Goal: Communication & Community: Answer question/provide support

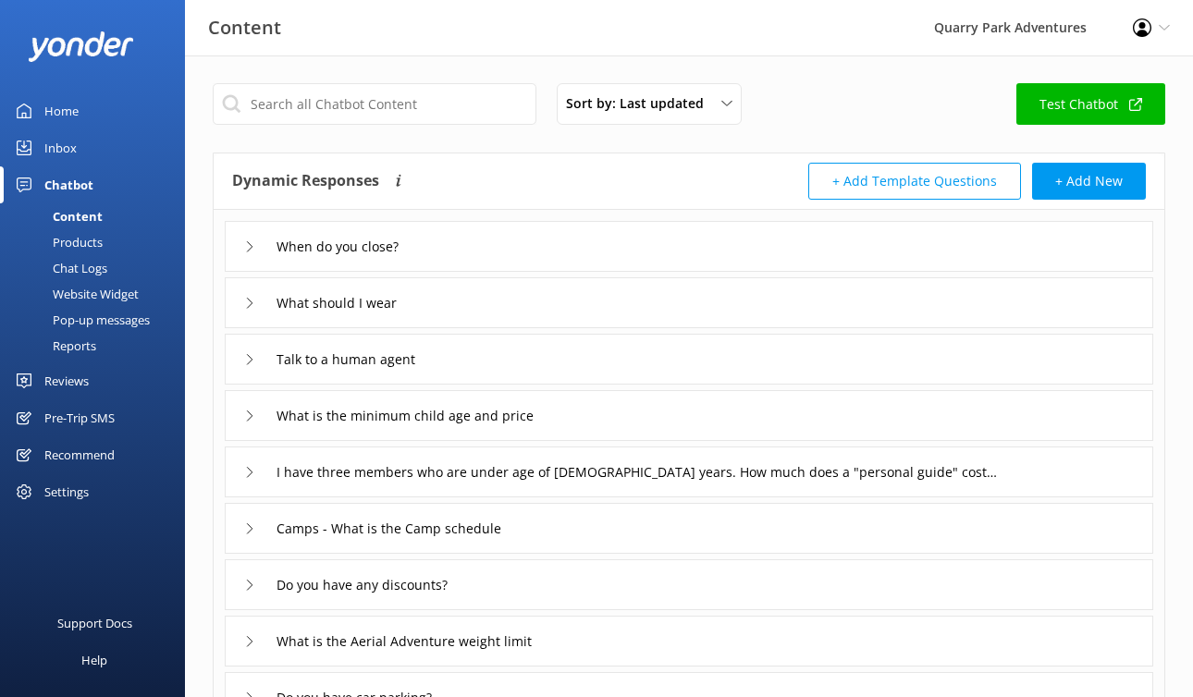
click at [79, 155] on link "Inbox" at bounding box center [92, 147] width 185 height 37
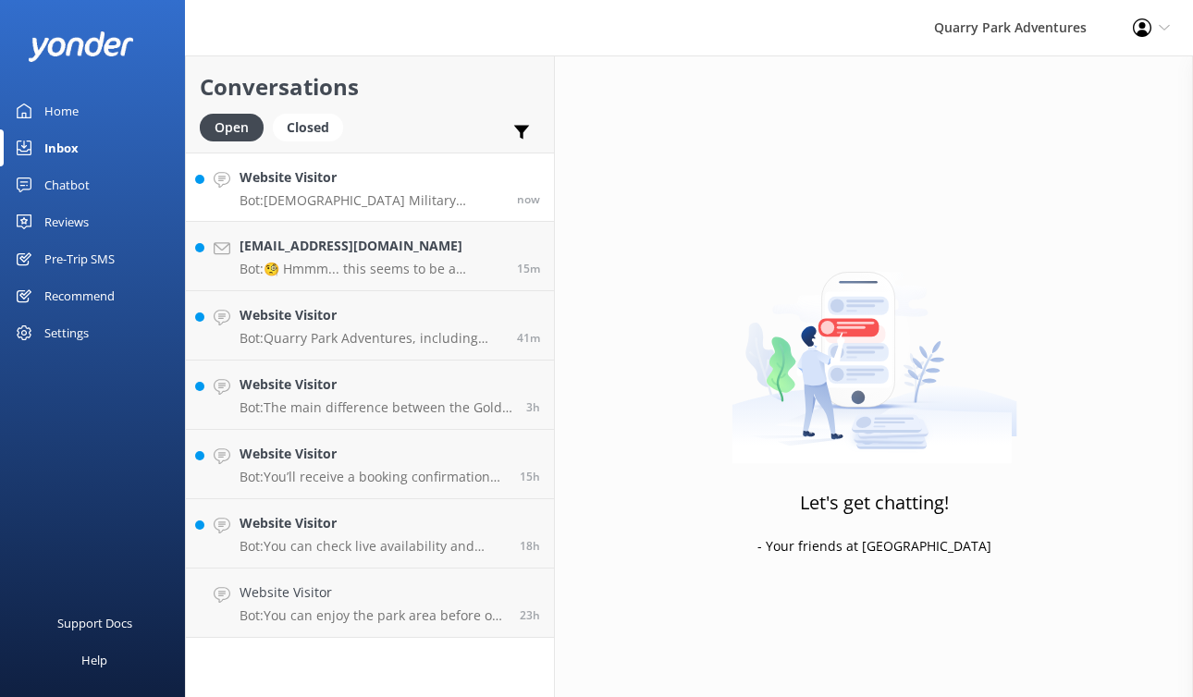
click at [392, 182] on h4 "Website Visitor" at bounding box center [371, 177] width 264 height 20
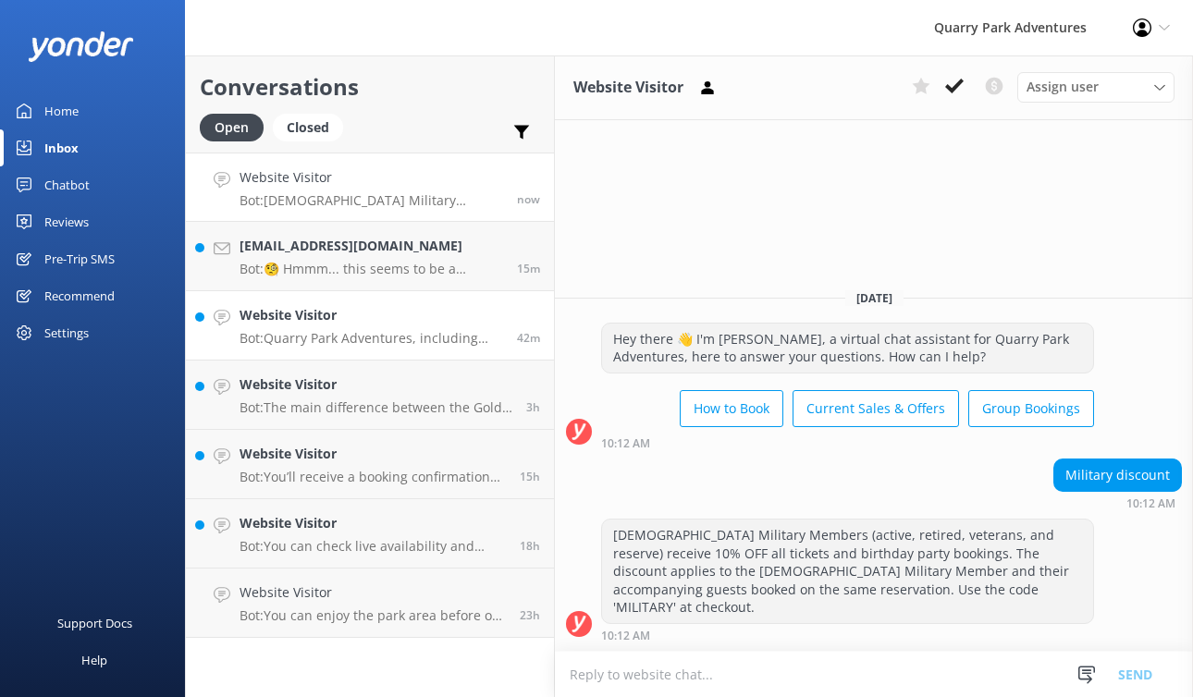
click at [366, 328] on div "Website Visitor Bot: Quarry Park Adventures, including Quarry Kidz Kove, is ope…" at bounding box center [371, 325] width 264 height 41
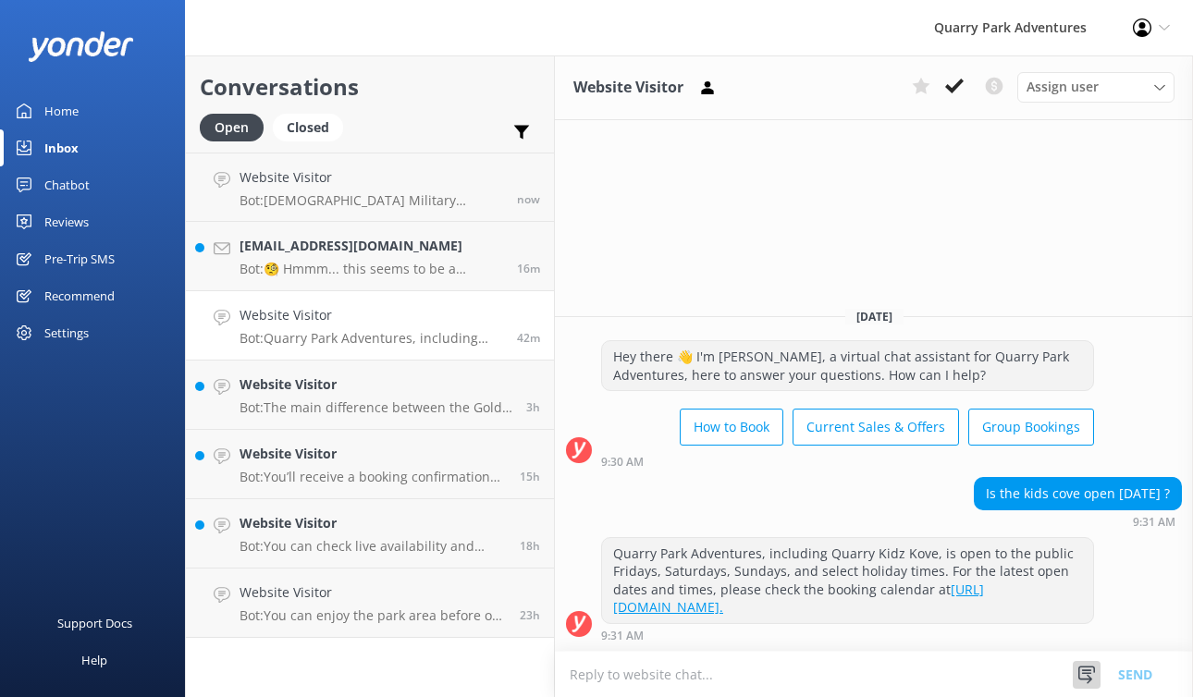
click at [1081, 681] on icon at bounding box center [1086, 675] width 18 height 18
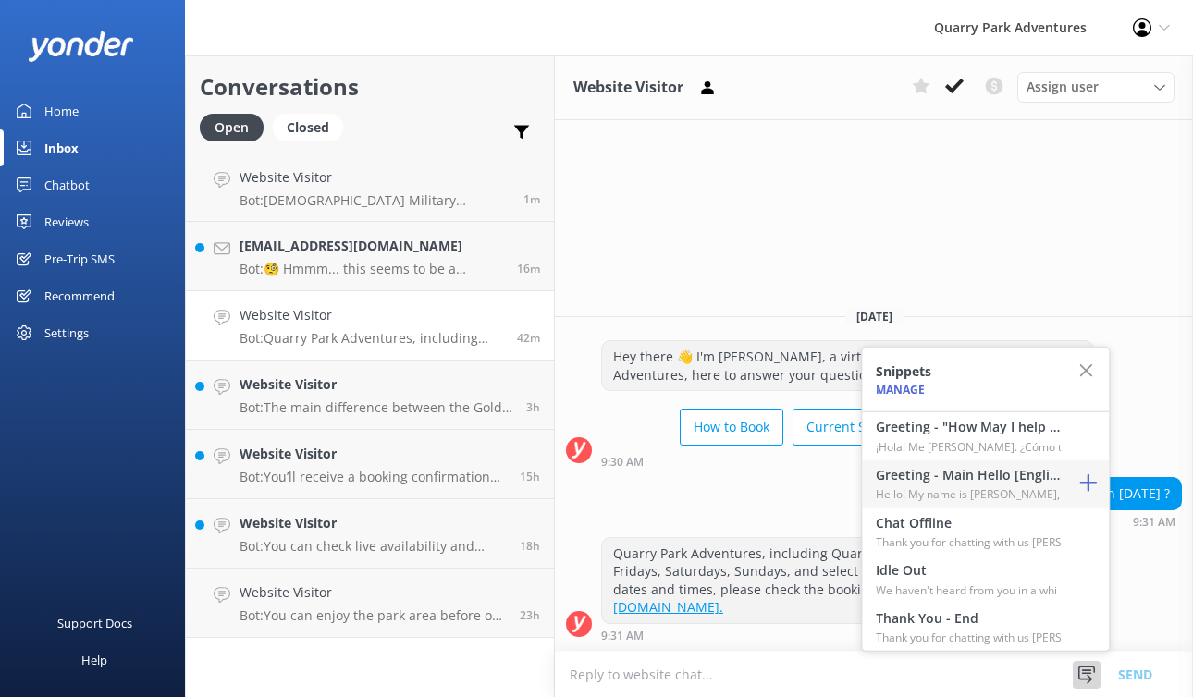
click at [978, 466] on h4 "Greeting - Main Hello [English]" at bounding box center [968, 475] width 185 height 20
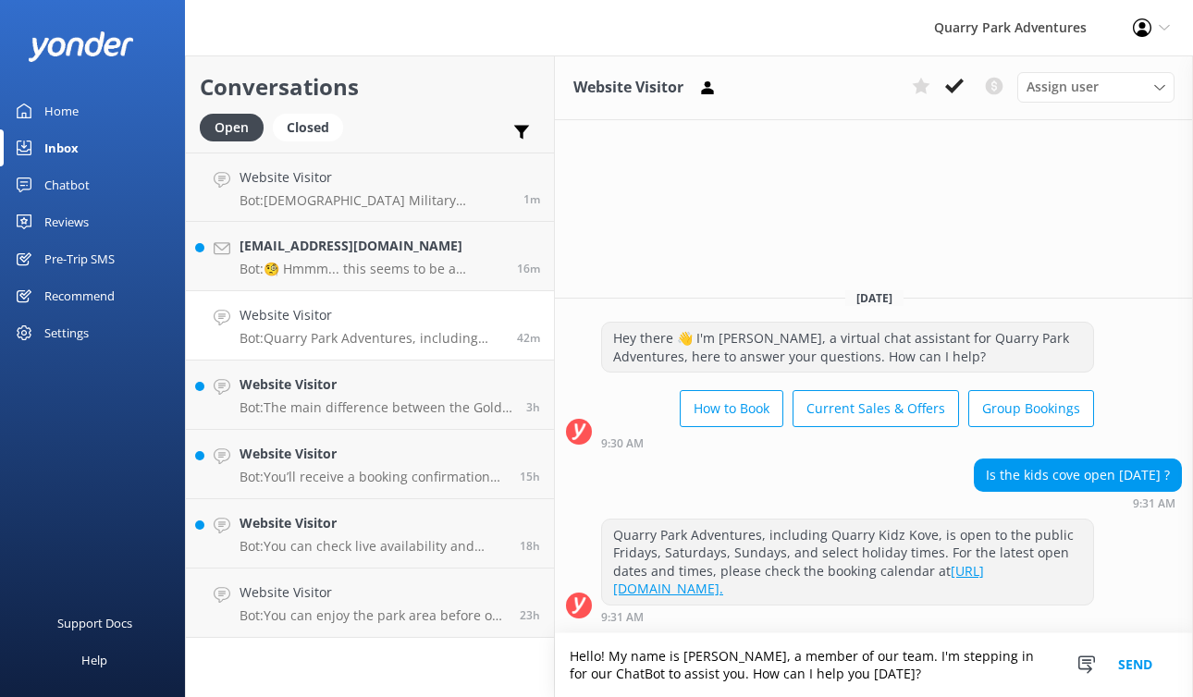
drag, startPoint x: 874, startPoint y: 680, endPoint x: 707, endPoint y: 673, distance: 166.6
click at [707, 673] on textarea "Hello! My name is [PERSON_NAME], a member of our team. I'm stepping in for our …" at bounding box center [874, 665] width 638 height 64
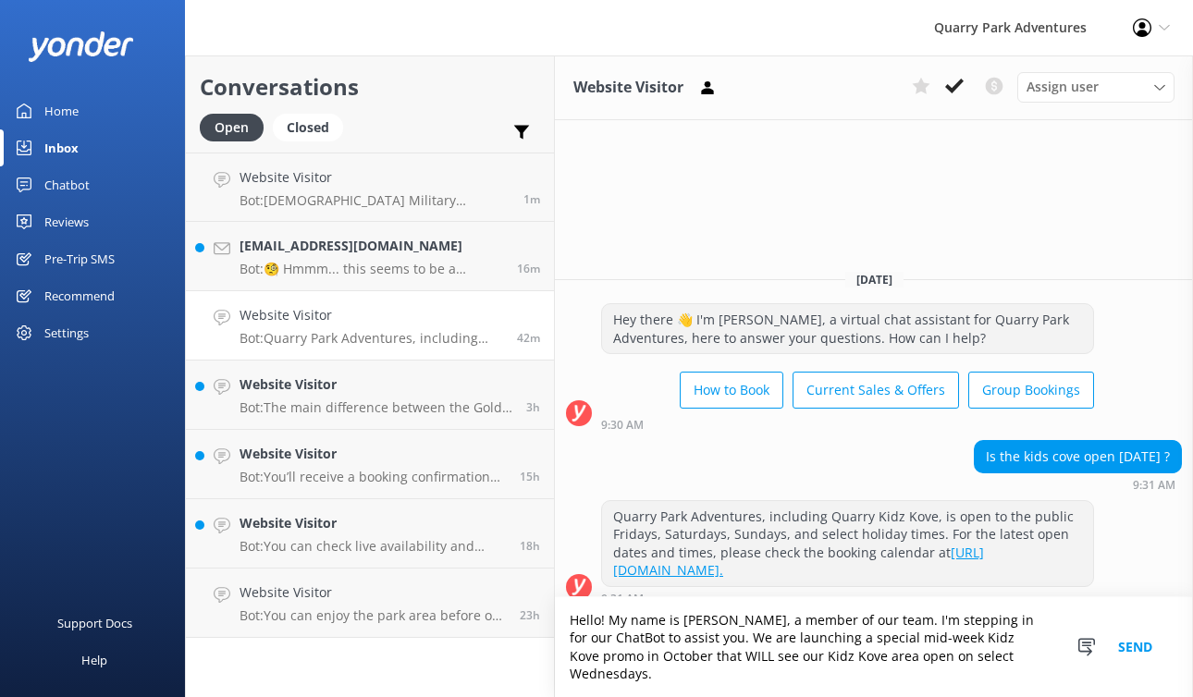
click at [715, 659] on textarea "Hello! My name is [PERSON_NAME], a member of our team. I'm stepping in for our …" at bounding box center [874, 647] width 638 height 100
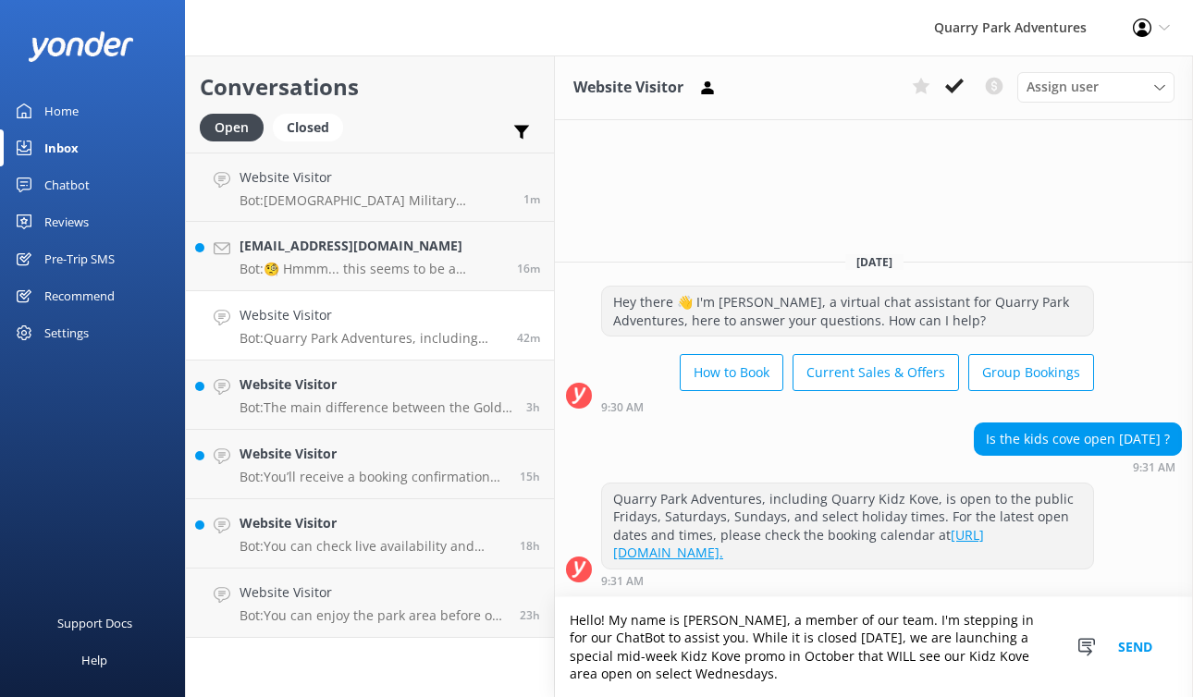
click at [828, 687] on textarea "Hello! My name is [PERSON_NAME], a member of our team. I'm stepping in for our …" at bounding box center [874, 647] width 638 height 100
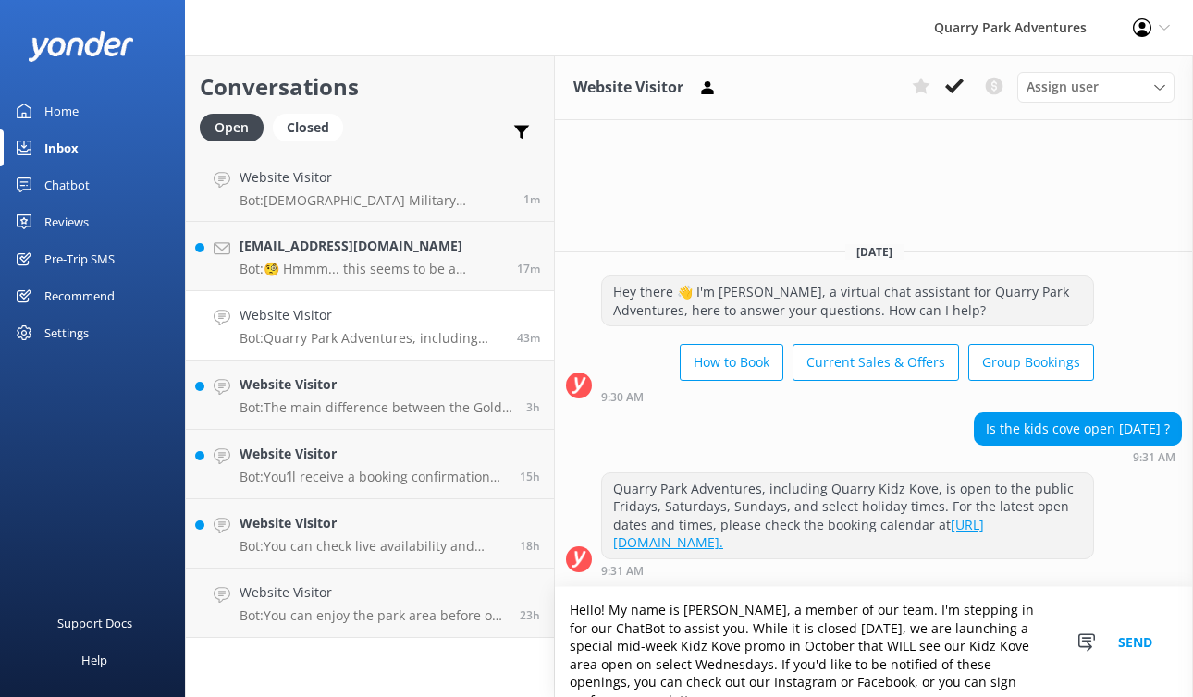
scroll to position [12, 0]
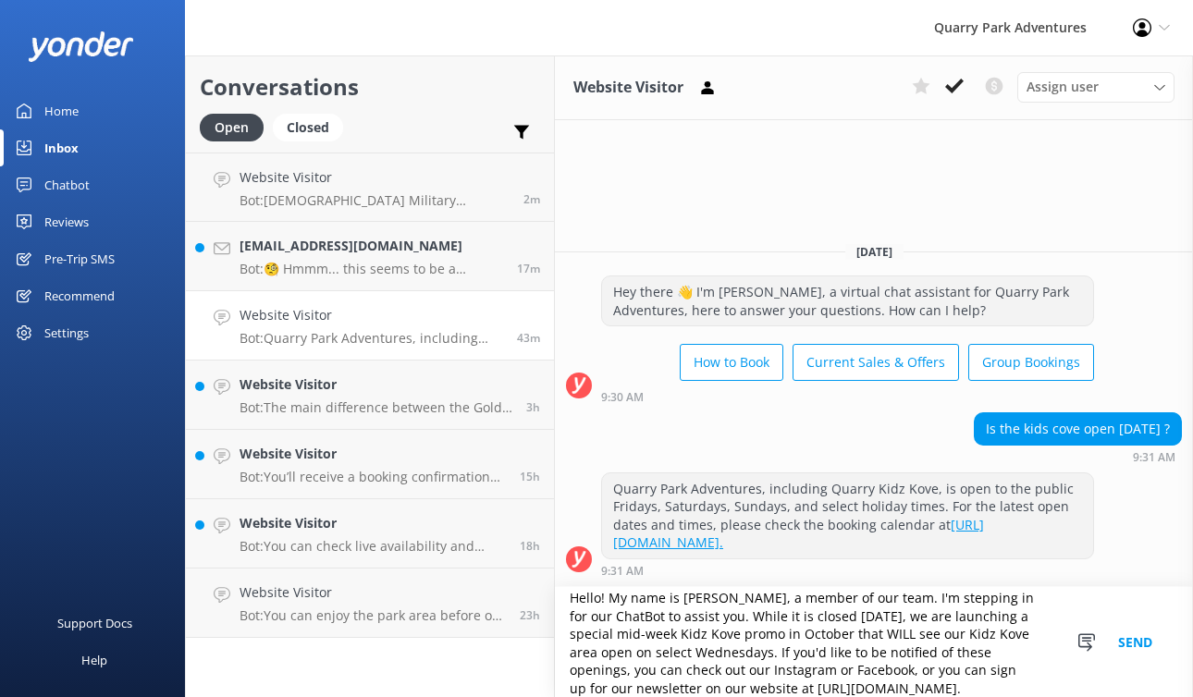
type textarea "Hello! My name is [PERSON_NAME], a member of our team. I'm stepping in for our …"
click at [1129, 643] on button "Send" at bounding box center [1134, 642] width 69 height 110
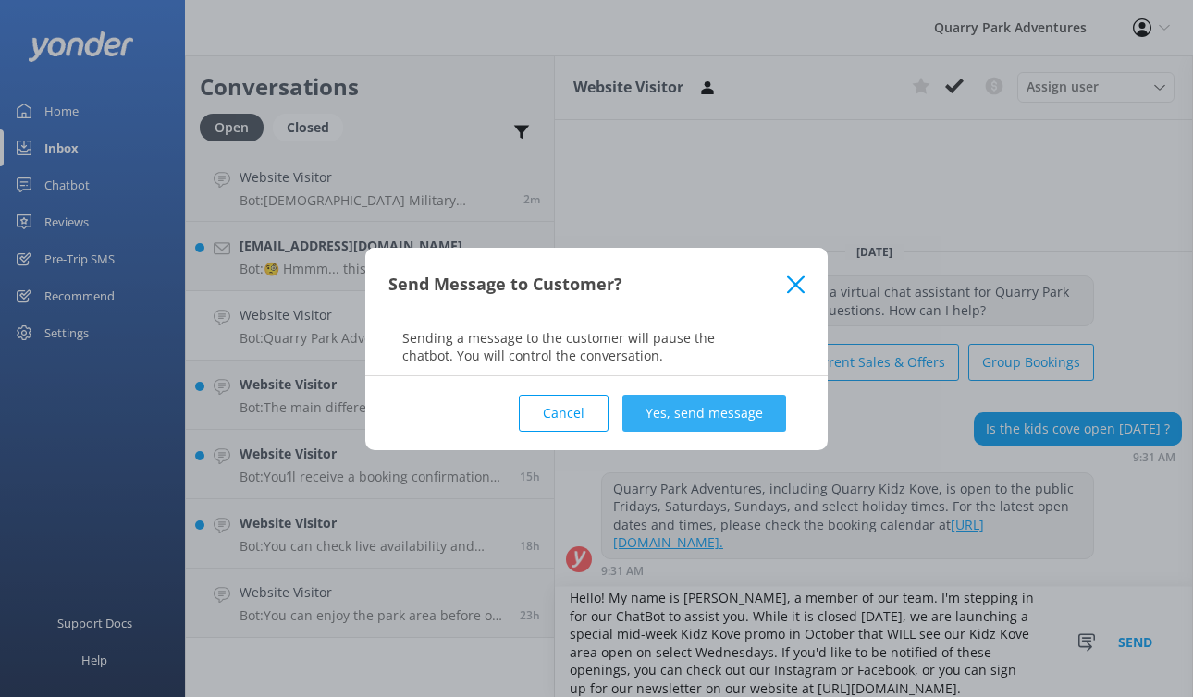
click at [735, 417] on button "Yes, send message" at bounding box center [704, 413] width 164 height 37
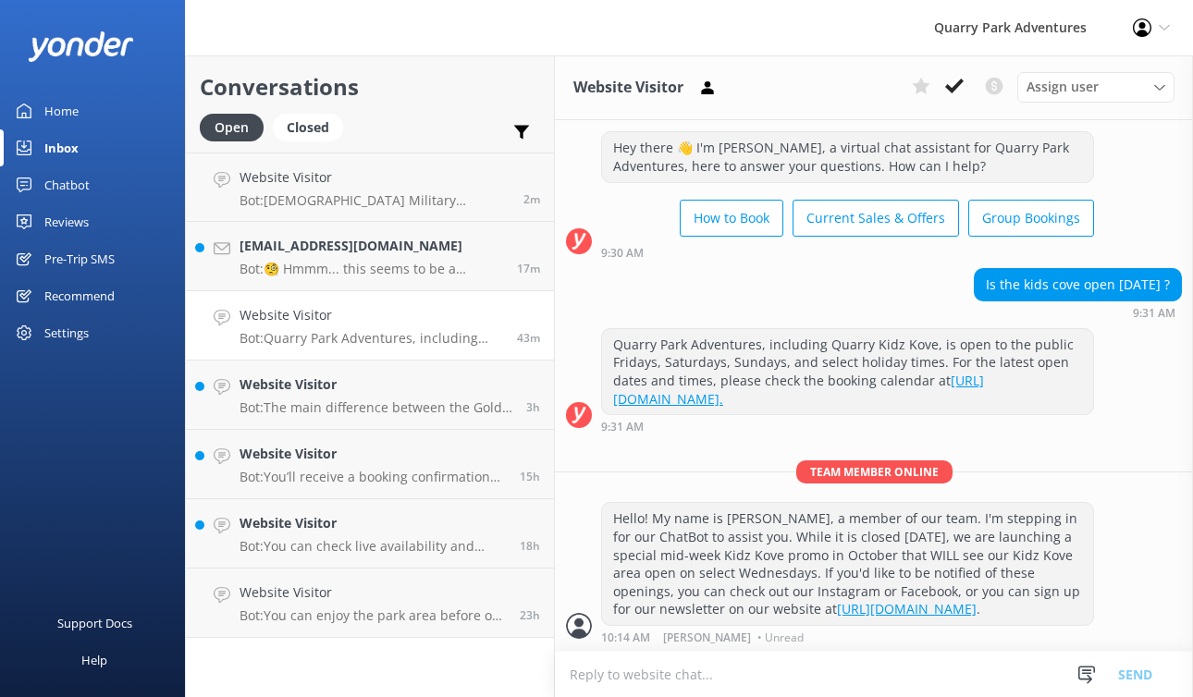
scroll to position [38, 0]
click at [402, 414] on p "Bot: The main difference between the Gold and Granite Adventure Tickets is the …" at bounding box center [375, 407] width 273 height 17
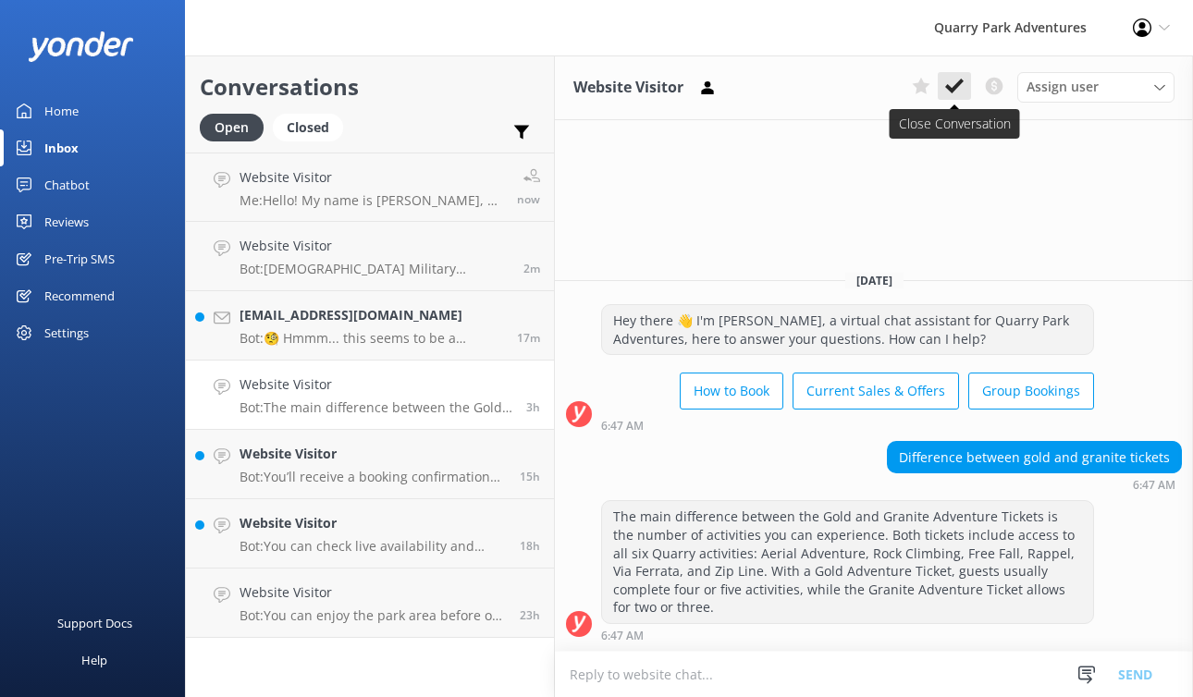
click at [959, 80] on use at bounding box center [954, 86] width 18 height 15
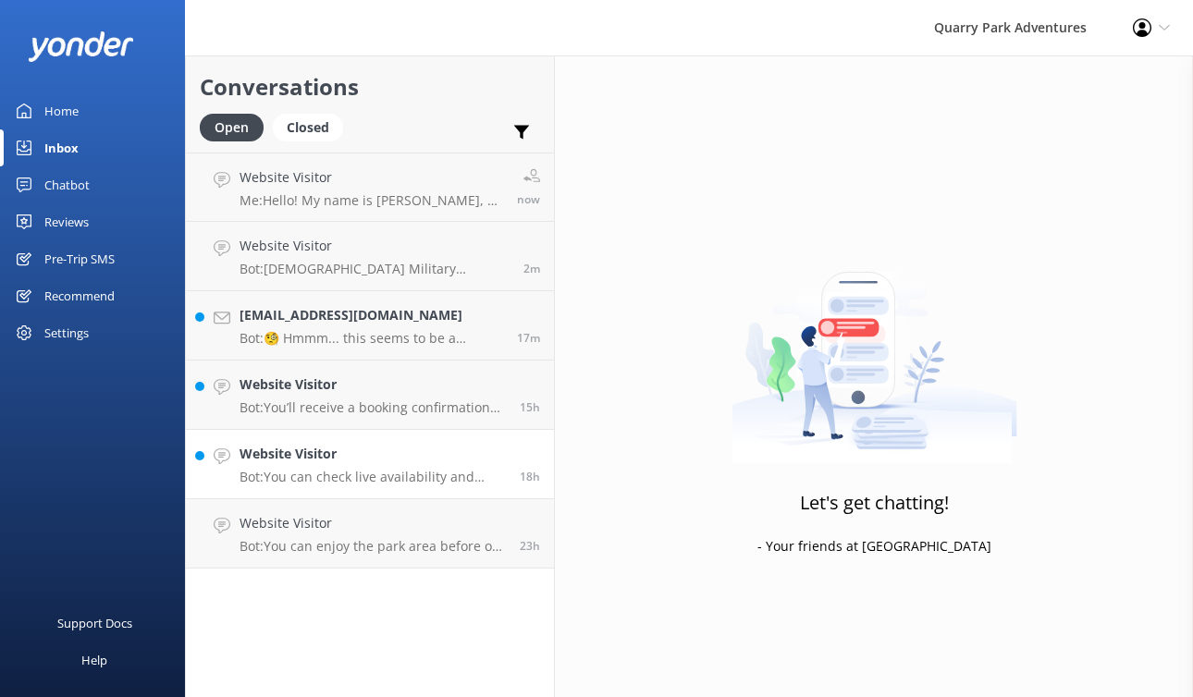
click at [385, 463] on h4 "Website Visitor" at bounding box center [372, 454] width 266 height 20
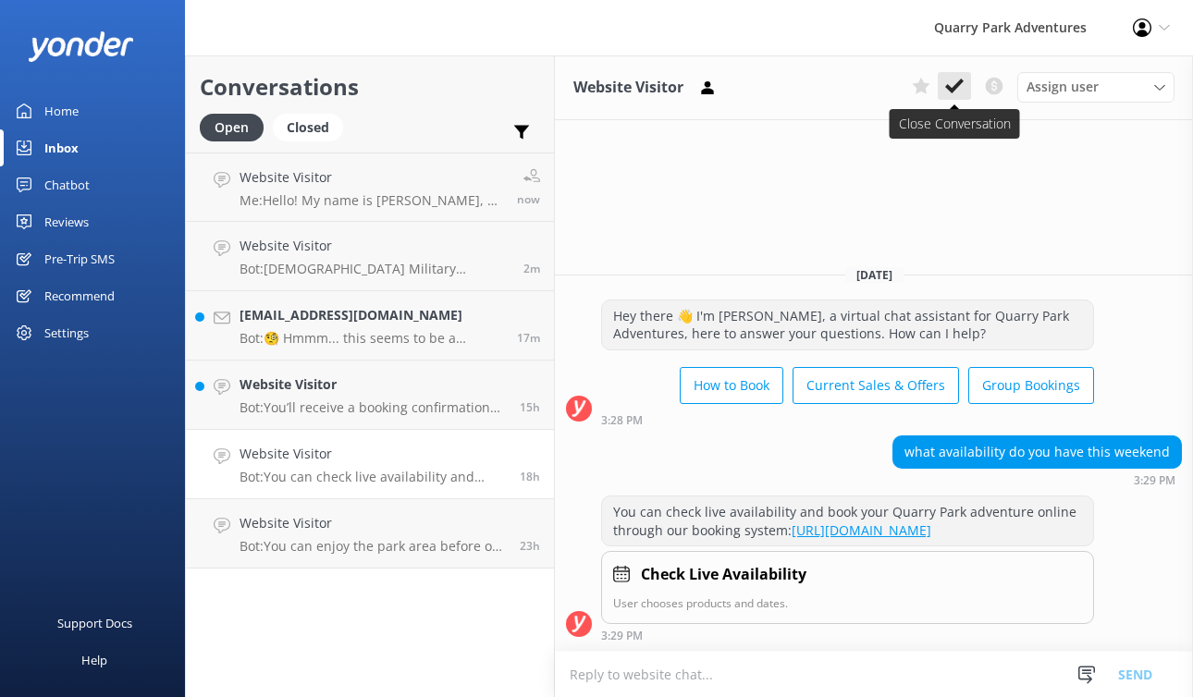
click at [956, 83] on use at bounding box center [954, 86] width 18 height 15
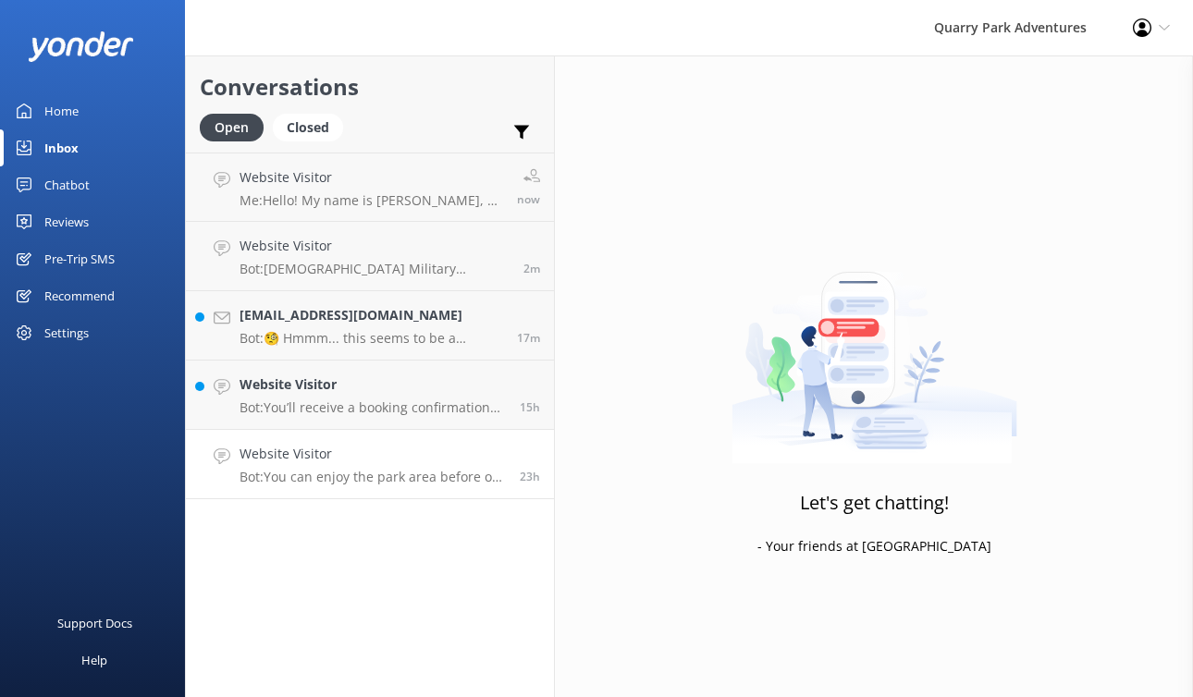
click at [418, 472] on p "Bot: You can enjoy the park area before or after your booked adventure during o…" at bounding box center [372, 477] width 266 height 17
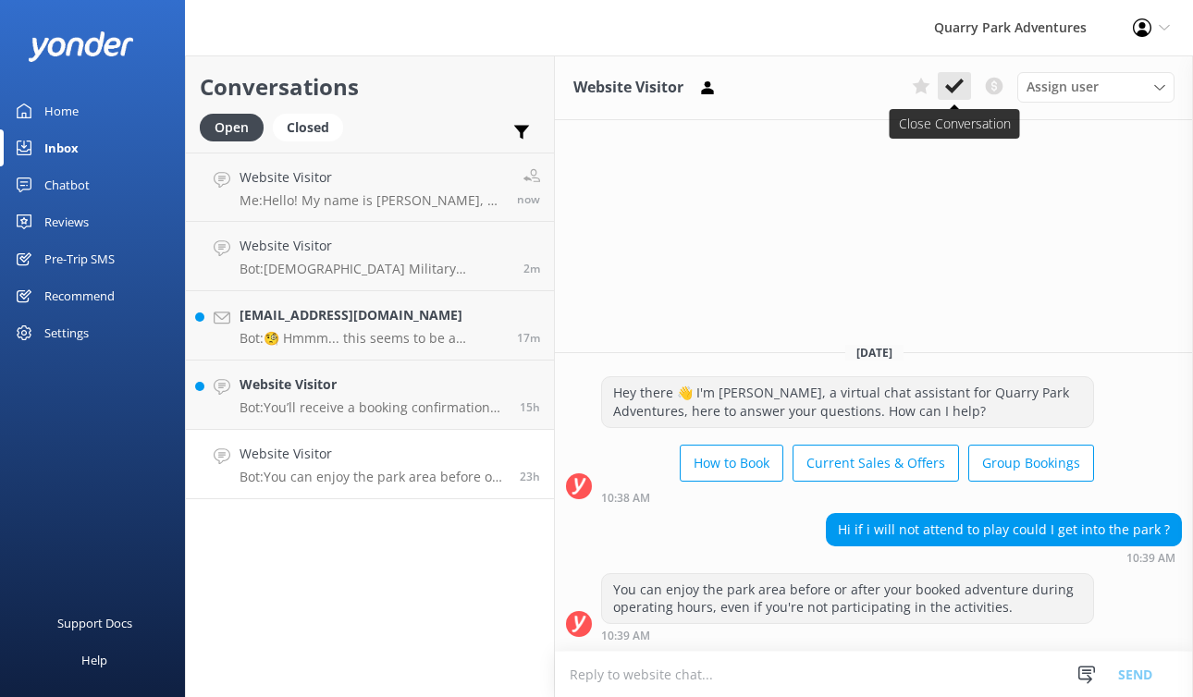
click at [954, 95] on icon at bounding box center [954, 86] width 18 height 18
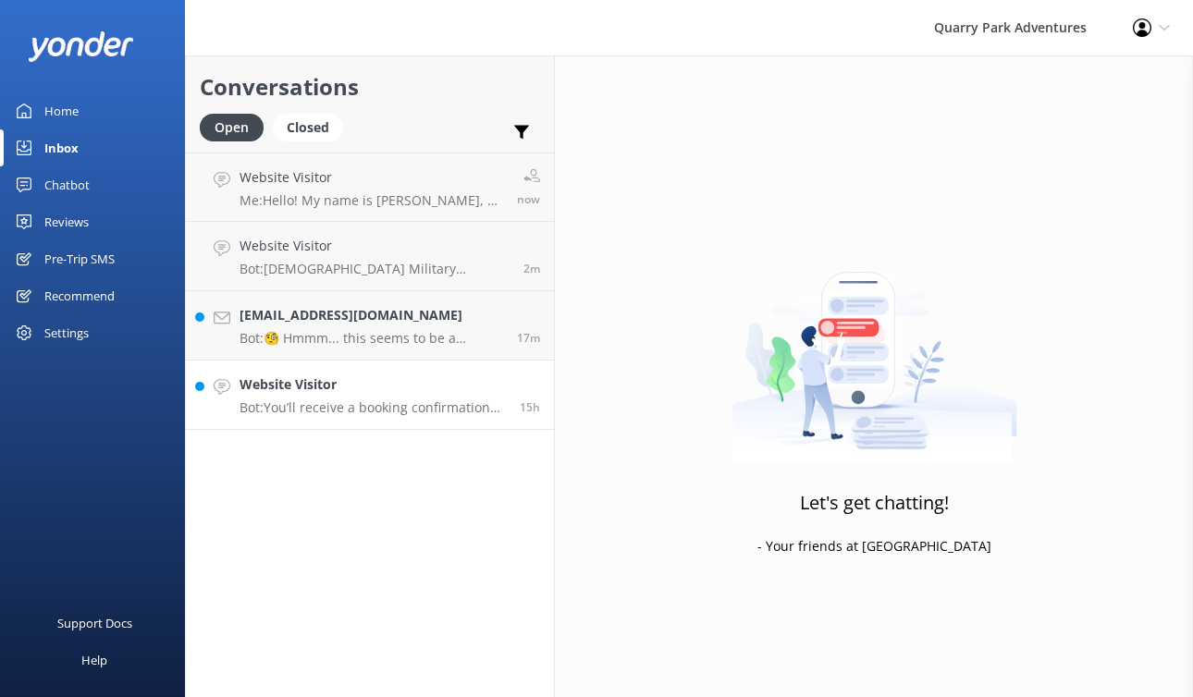
click at [331, 401] on p "Bot: You’ll receive a booking confirmation by email after completing your reser…" at bounding box center [372, 407] width 266 height 17
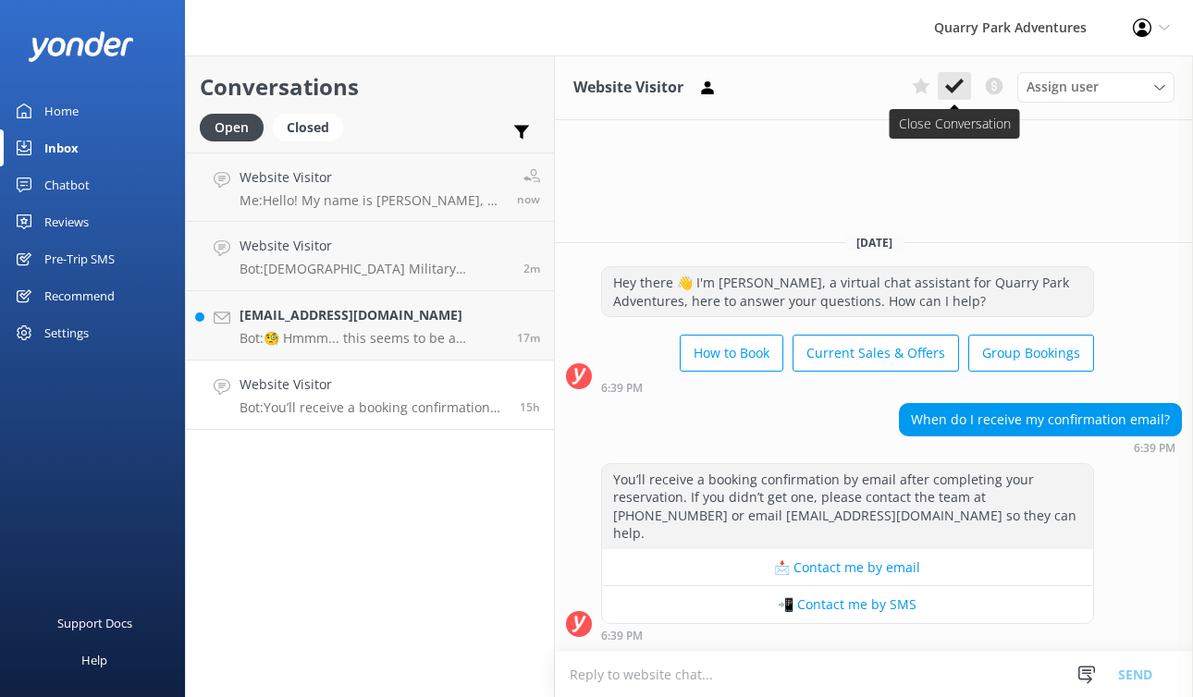
click at [949, 87] on use at bounding box center [954, 86] width 18 height 15
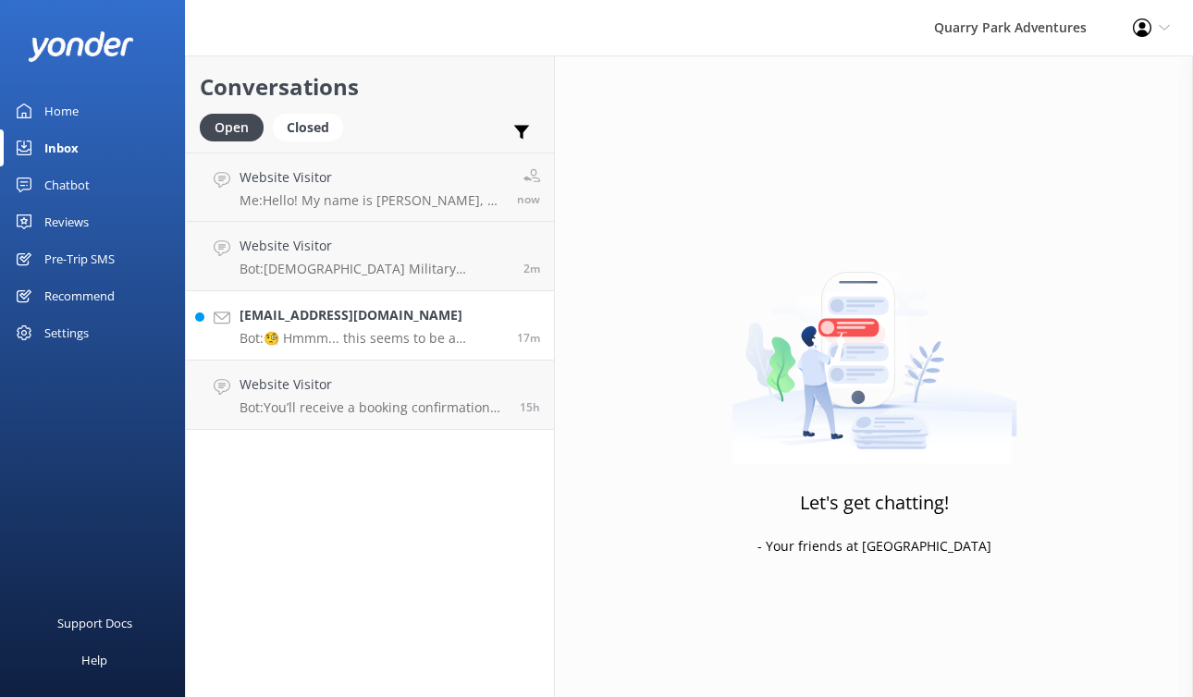
click at [379, 305] on h4 "[EMAIL_ADDRESS][DOMAIN_NAME]" at bounding box center [371, 315] width 264 height 20
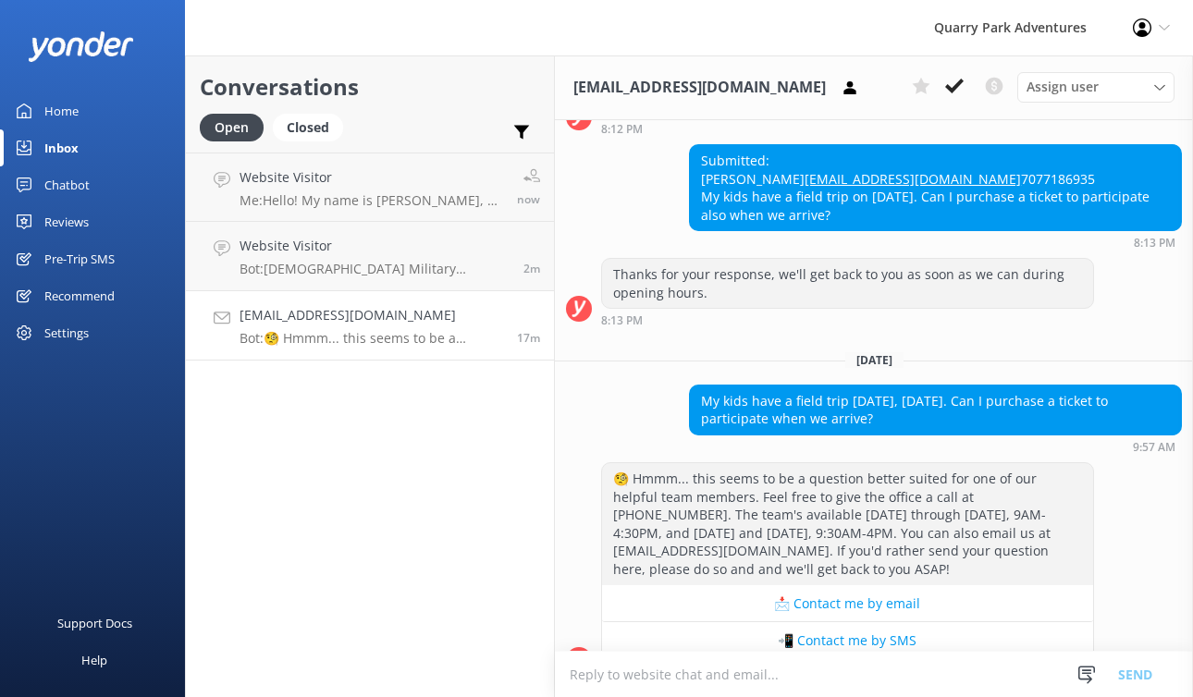
scroll to position [497, 0]
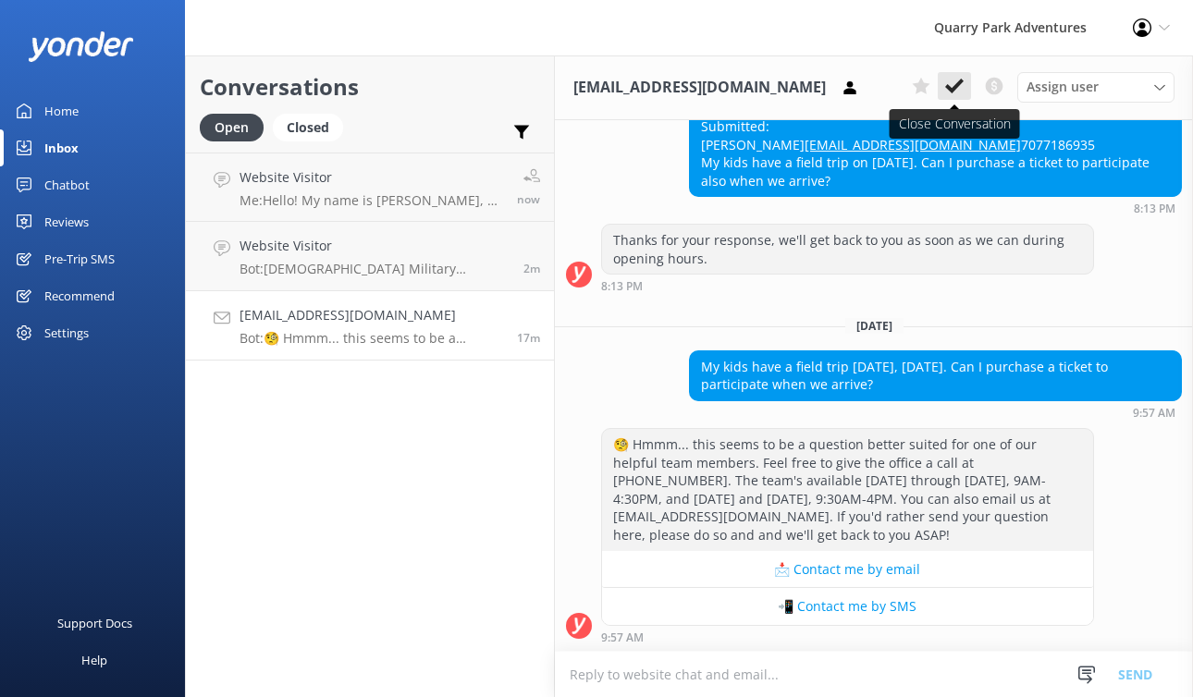
click at [961, 85] on icon at bounding box center [954, 86] width 18 height 18
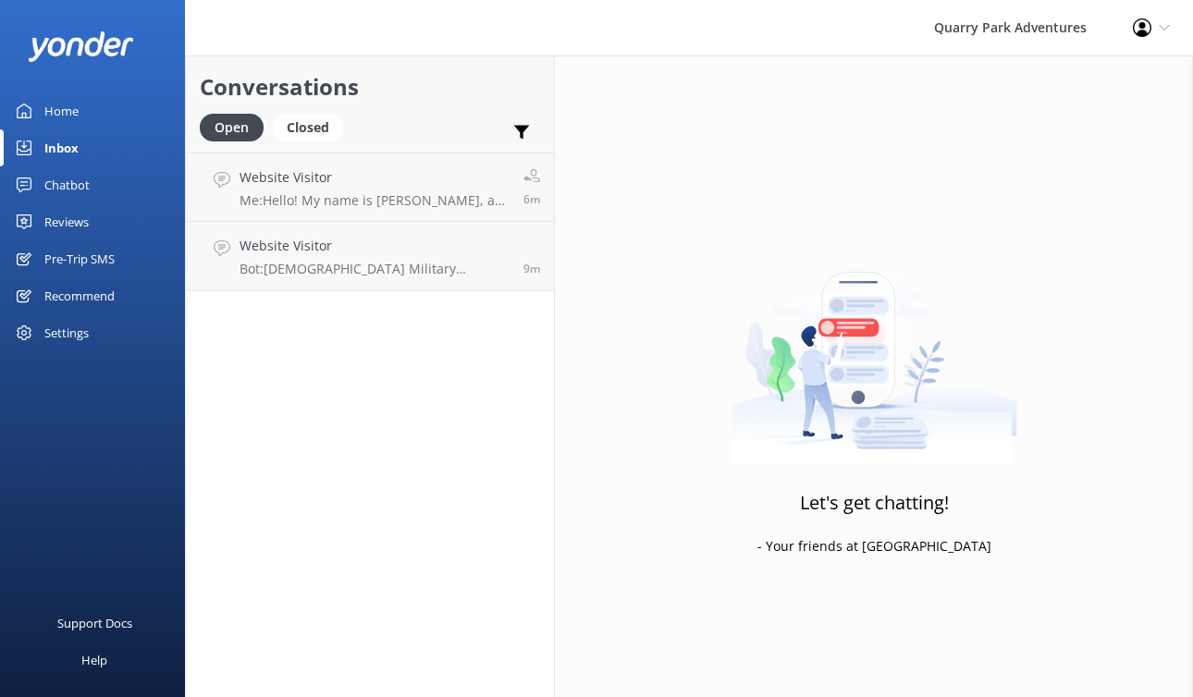
click at [625, 399] on div "Let's get chatting! - Your friends at [GEOGRAPHIC_DATA]" at bounding box center [874, 403] width 638 height 697
click at [644, 393] on div "Let's get chatting! - Your friends at [GEOGRAPHIC_DATA]" at bounding box center [874, 403] width 638 height 697
click at [551, 299] on div "Conversations Open Closed Important Converted Assigned to me Unassigned SMS Web…" at bounding box center [370, 376] width 370 height 642
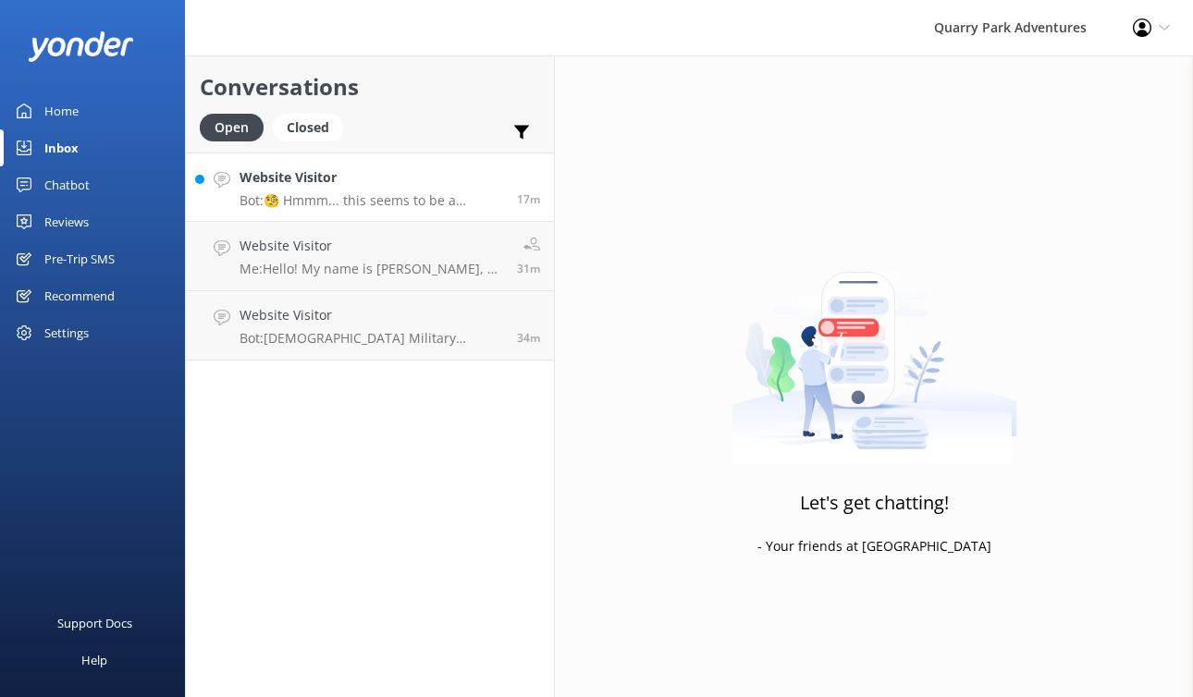
click at [315, 190] on div "Website Visitor Bot: 🧐 Hmmm... this seems to be a question better suited for on…" at bounding box center [371, 187] width 264 height 40
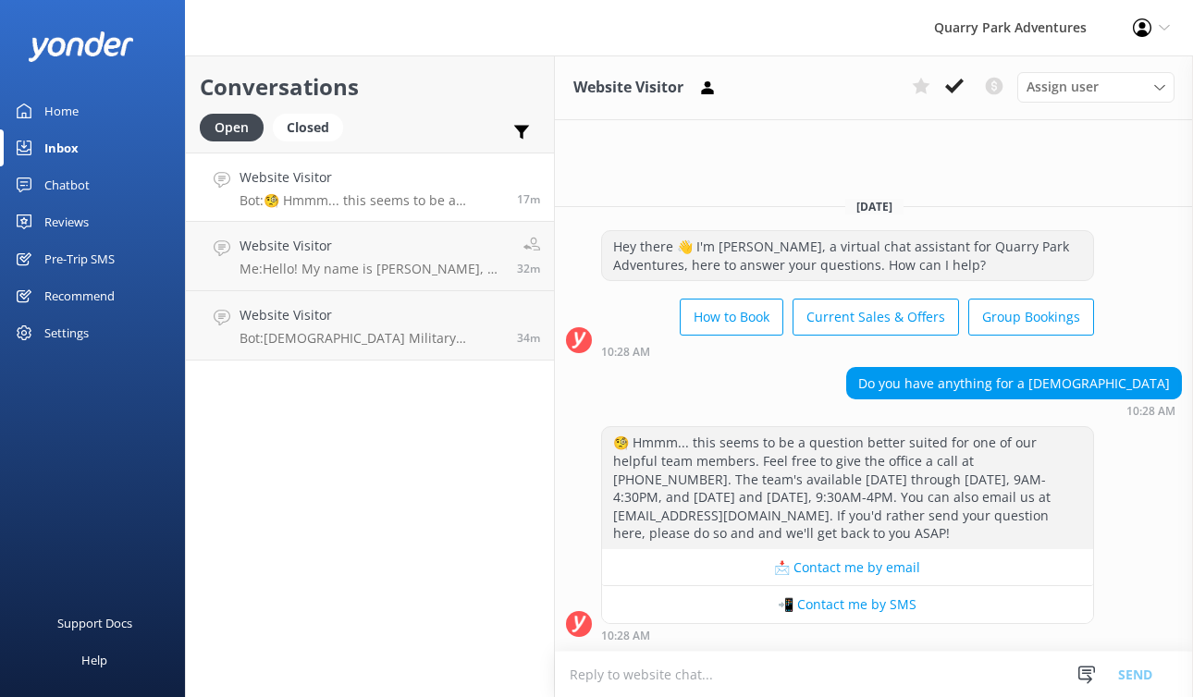
click at [693, 677] on textarea at bounding box center [874, 674] width 638 height 45
click at [1081, 677] on icon at bounding box center [1086, 675] width 18 height 18
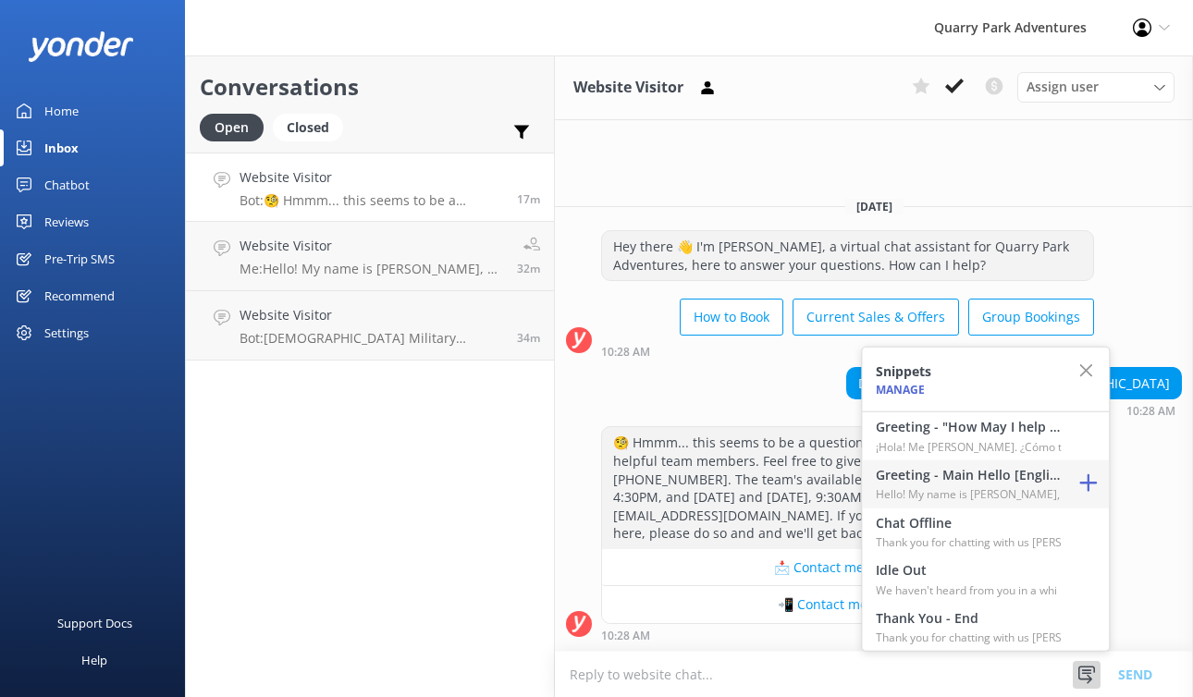
click at [963, 490] on p "Hello! My name is [PERSON_NAME], a member" at bounding box center [968, 494] width 185 height 18
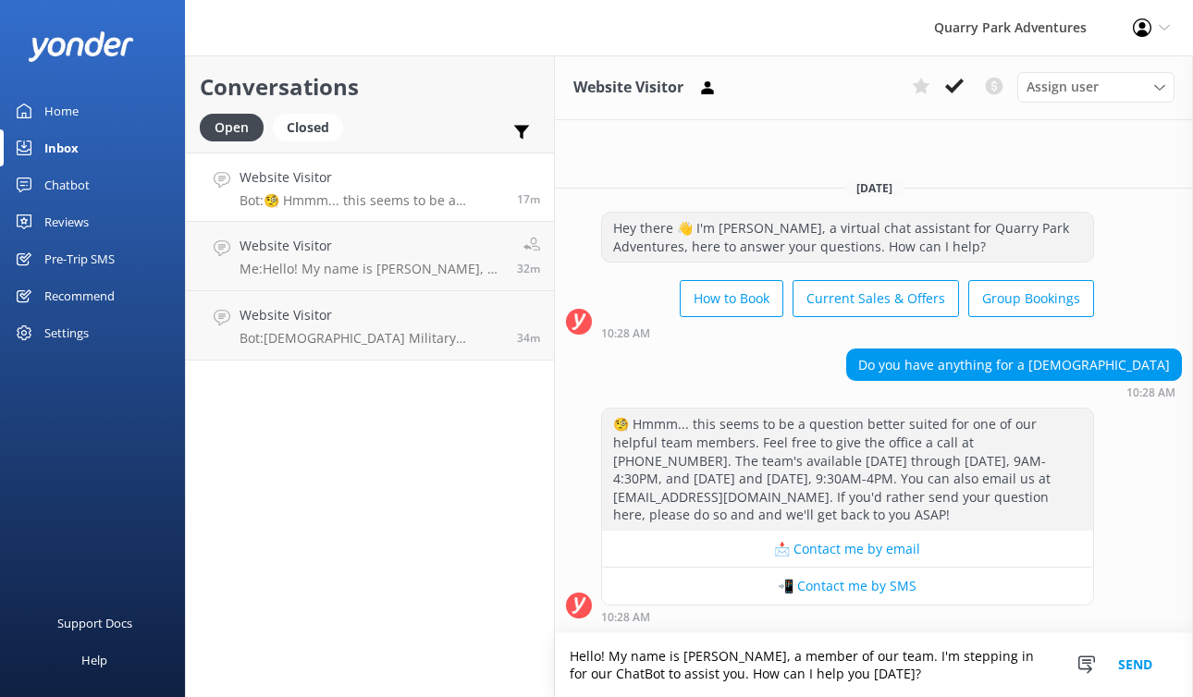
drag, startPoint x: 878, startPoint y: 678, endPoint x: 705, endPoint y: 673, distance: 173.0
click at [705, 673] on textarea "Hello! My name is [PERSON_NAME], a member of our team. I'm stepping in for our …" at bounding box center [874, 665] width 638 height 64
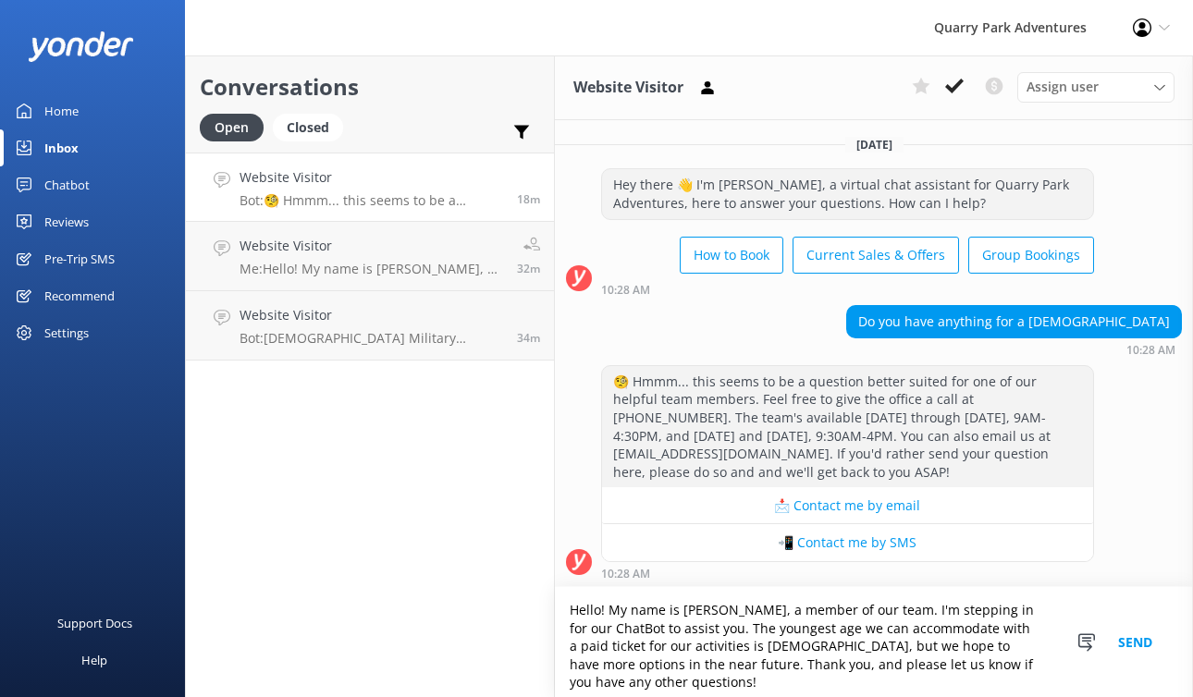
type textarea "Hello! My name is [PERSON_NAME], a member of our team. I'm stepping in for our …"
click at [1135, 646] on button "Send" at bounding box center [1134, 642] width 69 height 110
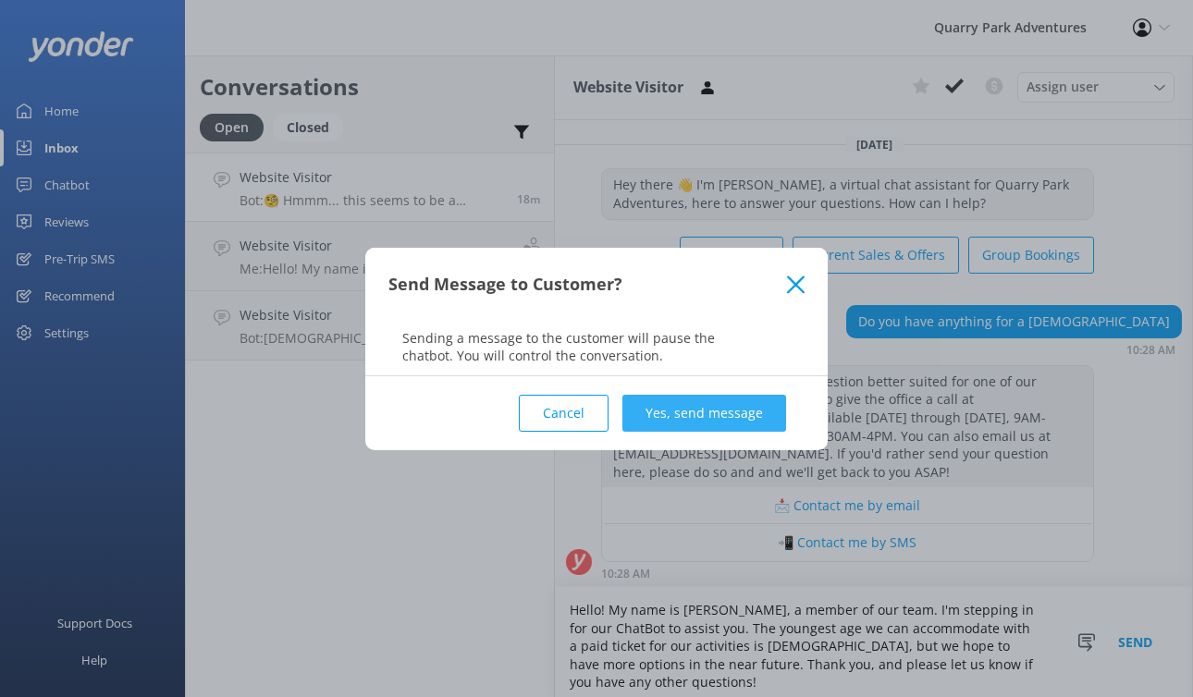
click at [686, 417] on button "Yes, send message" at bounding box center [704, 413] width 164 height 37
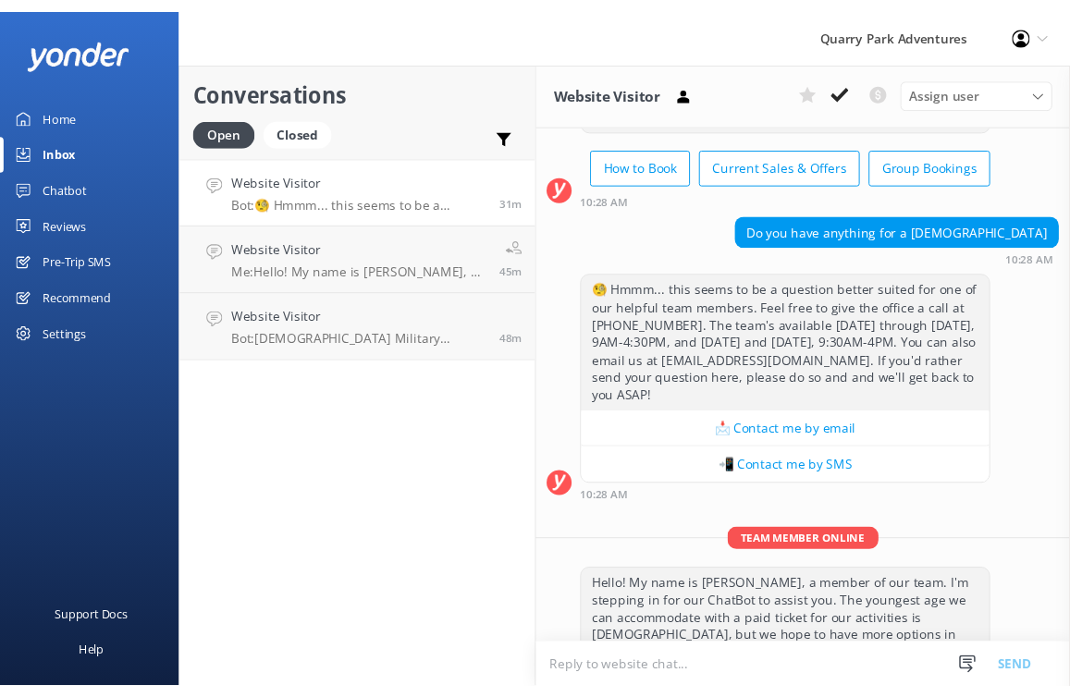
scroll to position [177, 0]
